Goal: Transaction & Acquisition: Purchase product/service

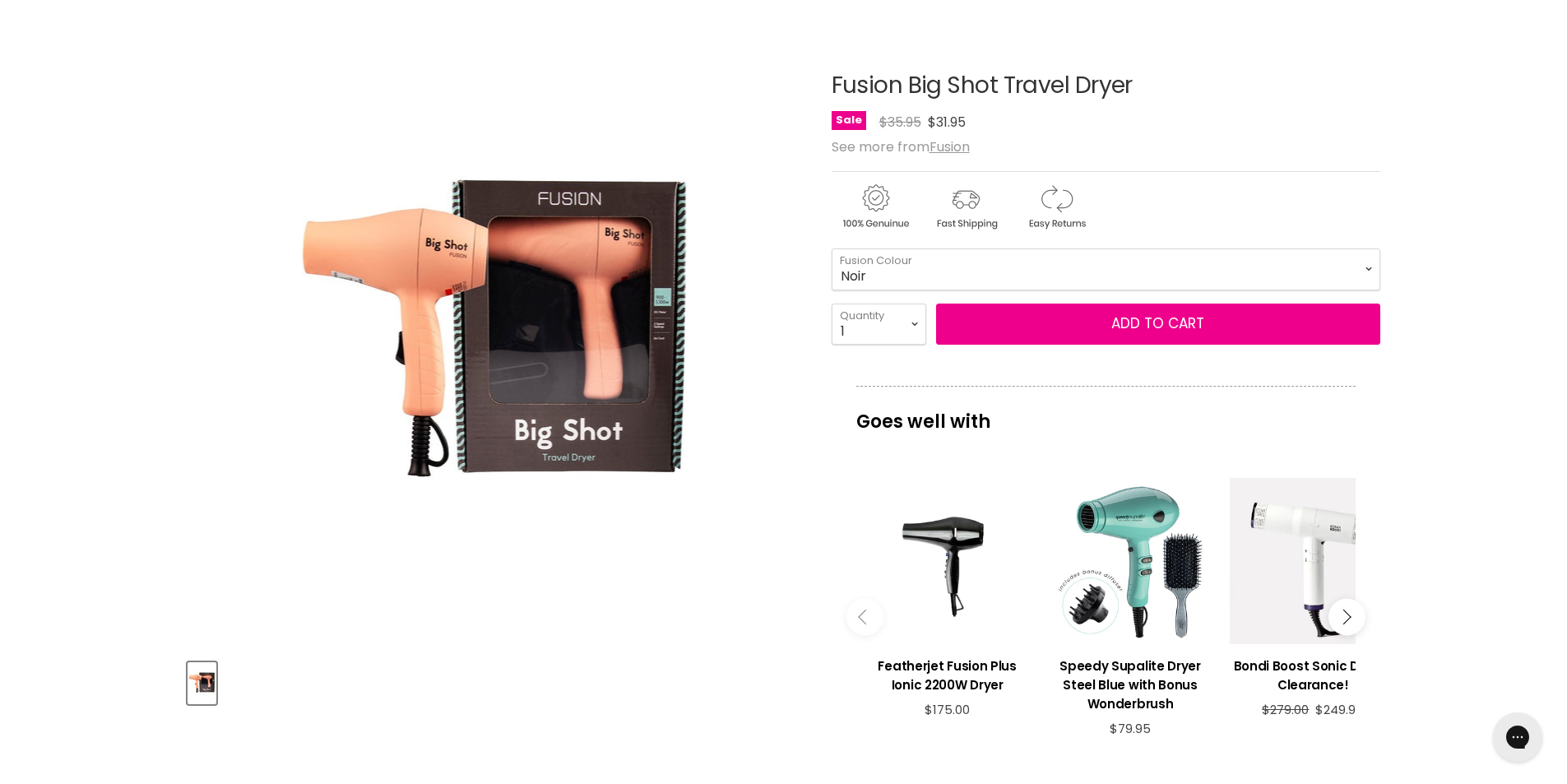
click at [995, 267] on select "Sky Blue Mauve Noir Baby Pink Hot Pink" at bounding box center [1106, 269] width 549 height 41
click at [832, 248] on select "Sky Blue Mauve Noir Baby Pink Hot Pink" at bounding box center [1106, 269] width 549 height 41
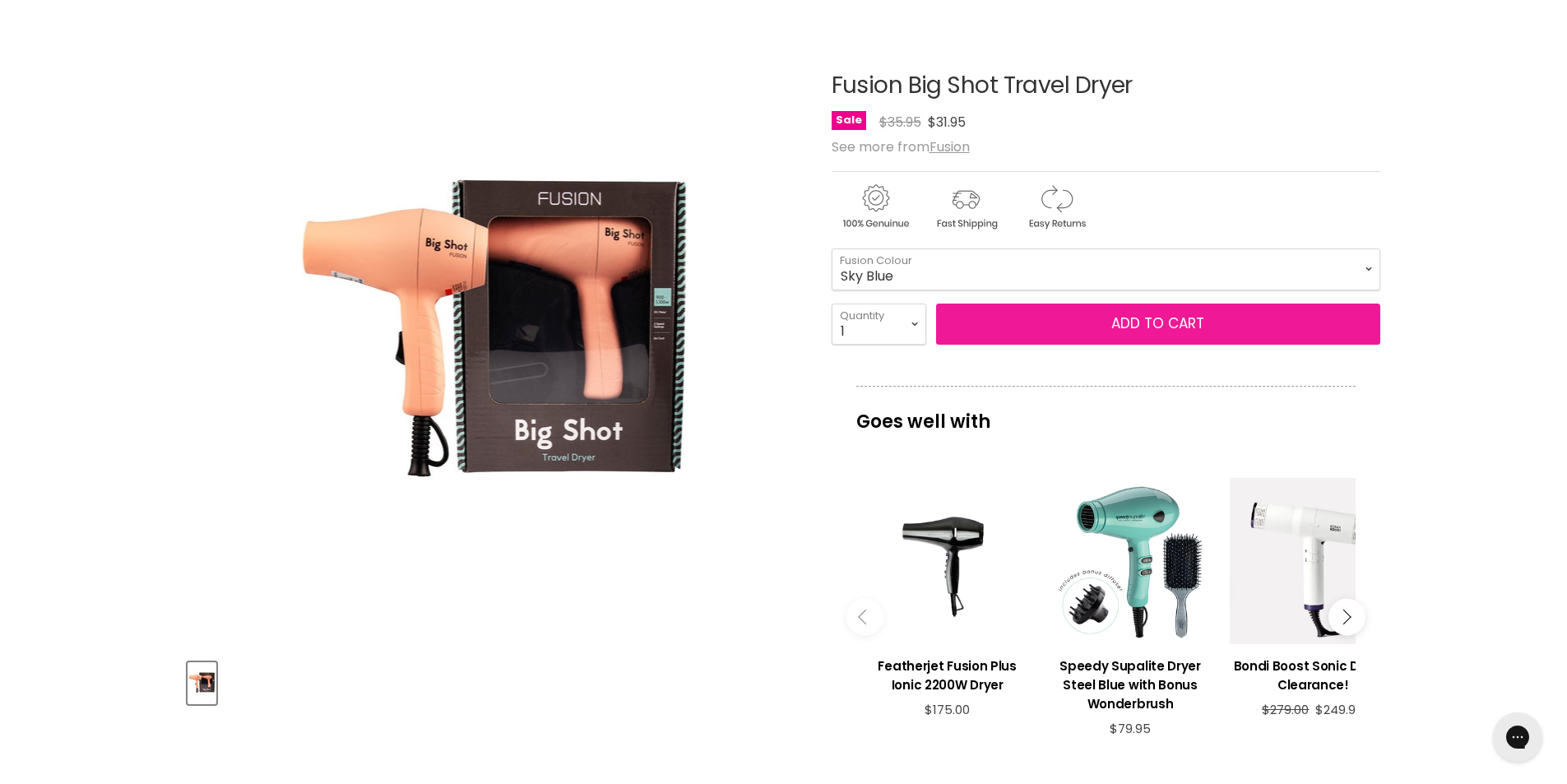
click at [1074, 332] on button "Add to cart" at bounding box center [1159, 324] width 444 height 41
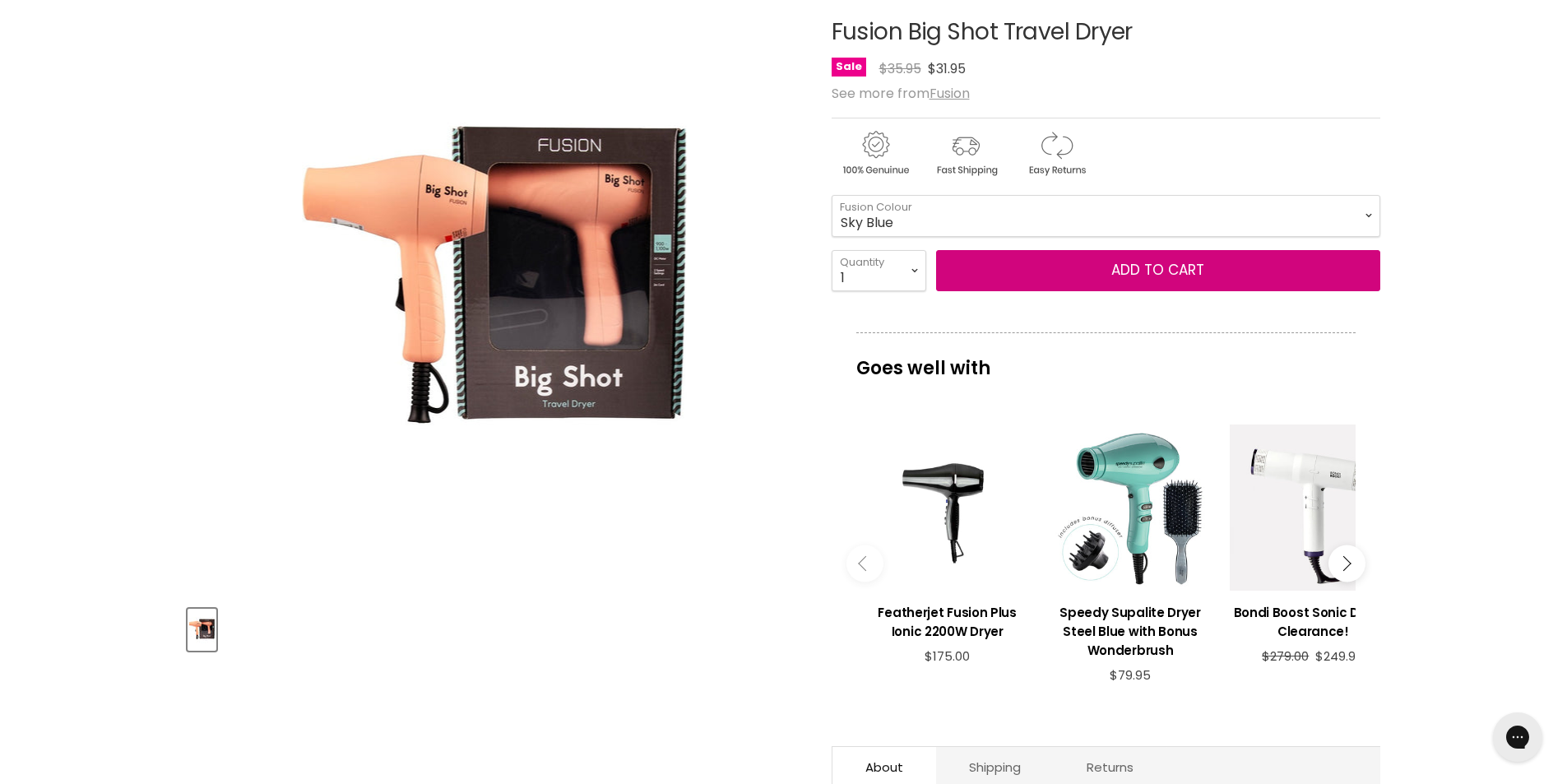
scroll to position [40, 0]
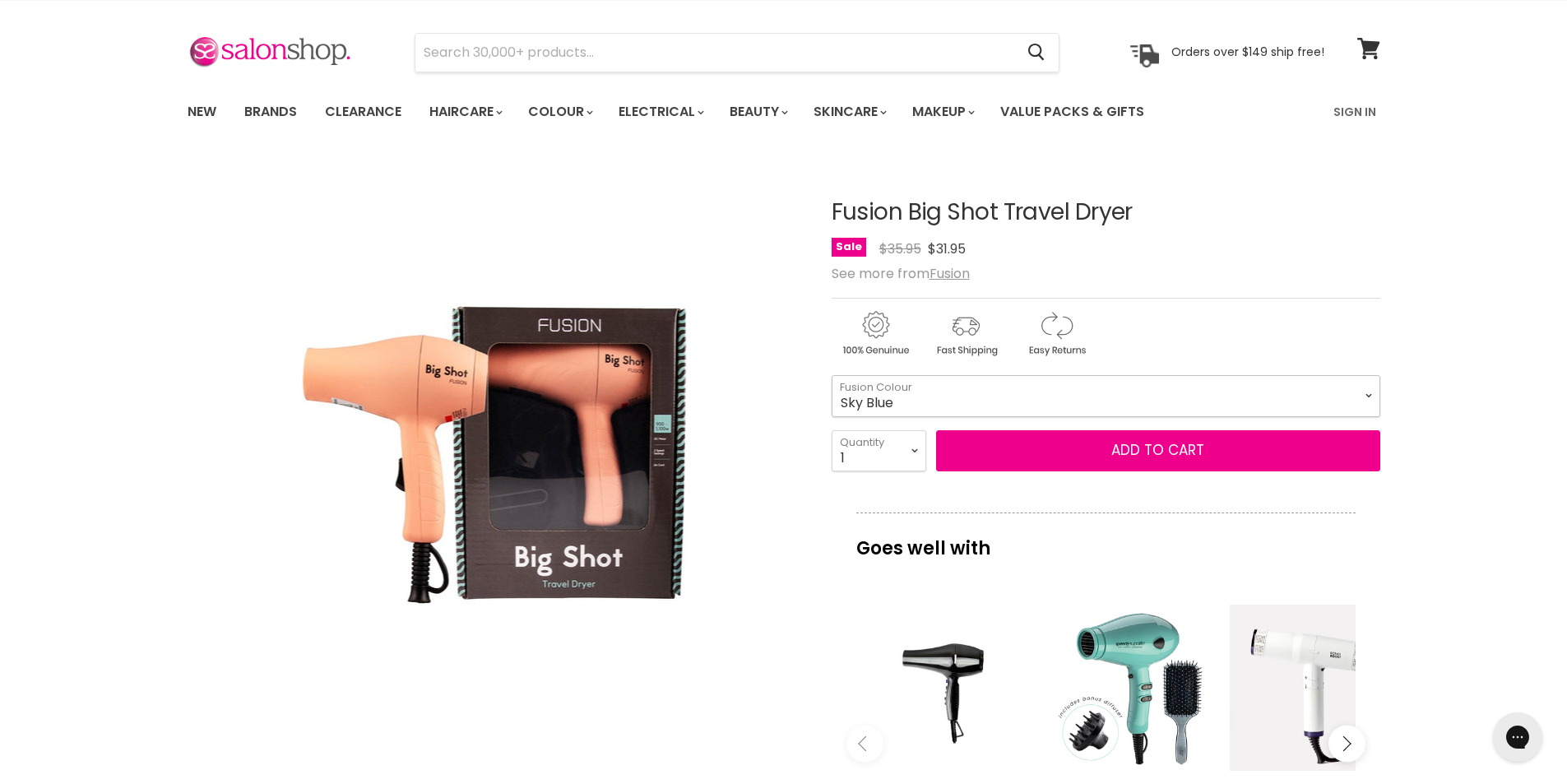
click at [988, 386] on select "Sky Blue Mauve Noir Baby Pink Hot Pink" at bounding box center [1106, 396] width 549 height 41
click at [832, 375] on select "Sky Blue Mauve Noir Baby Pink Hot Pink" at bounding box center [1106, 396] width 549 height 41
select select "Noir"
click at [1033, 385] on select "Sky Blue Mauve Noir Baby Pink Hot Pink" at bounding box center [1106, 396] width 549 height 41
click at [979, 341] on img "Main content" at bounding box center [966, 333] width 87 height 50
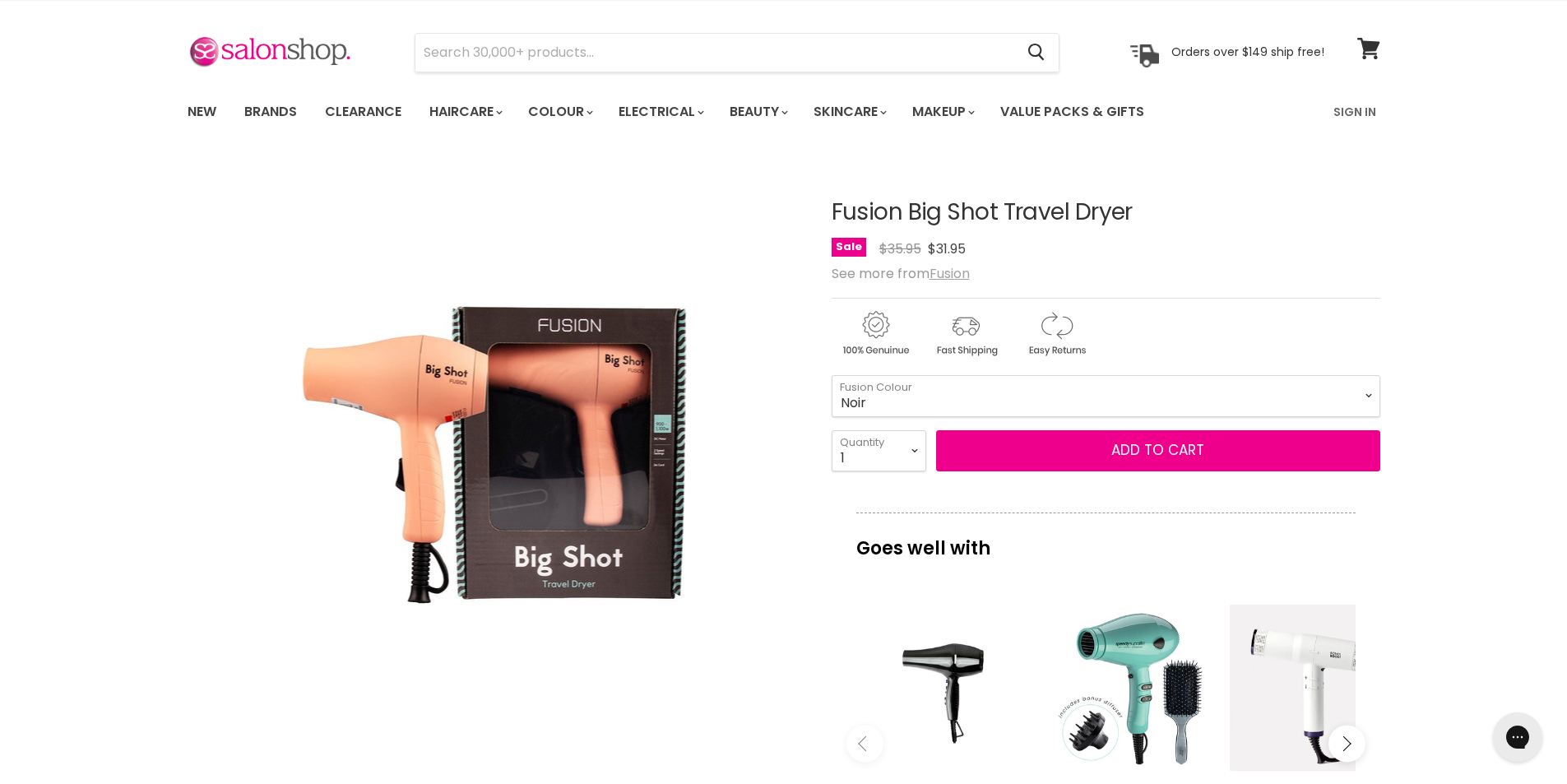
click at [959, 271] on u "Fusion" at bounding box center [950, 273] width 40 height 19
